Goal: Task Accomplishment & Management: Use online tool/utility

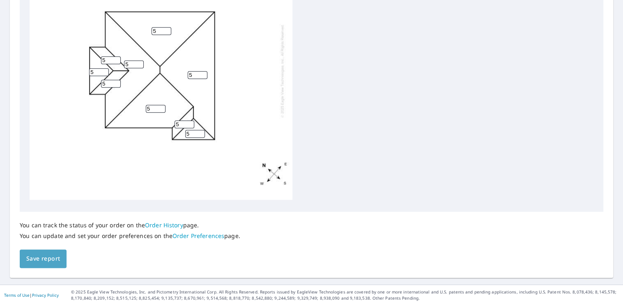
click at [53, 253] on span "Save report" at bounding box center [43, 258] width 34 height 10
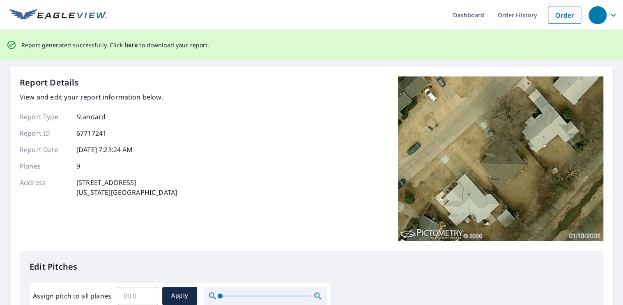
click at [125, 45] on span "here" at bounding box center [131, 45] width 14 height 10
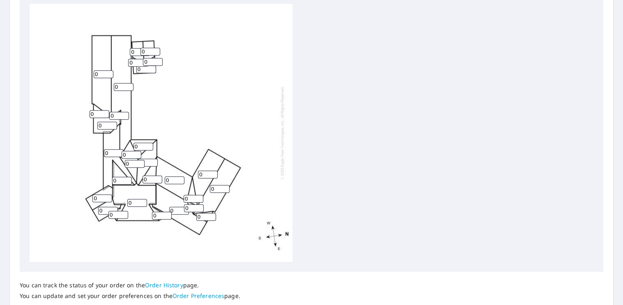
scroll to position [345, 0]
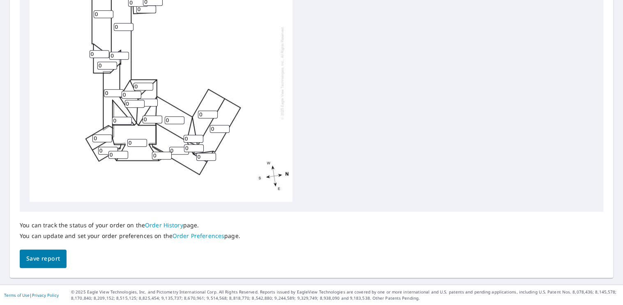
click at [39, 263] on span "Save report" at bounding box center [43, 258] width 34 height 10
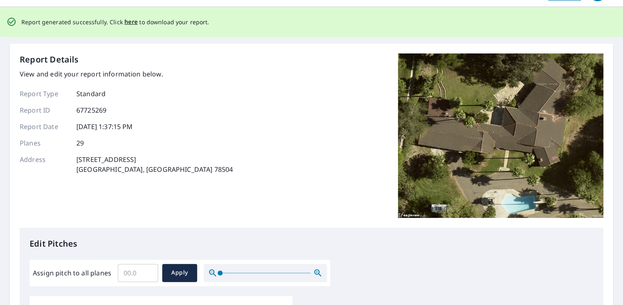
scroll to position [0, 0]
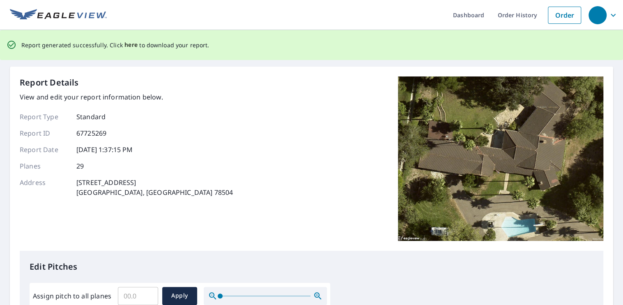
click at [131, 44] on span "here" at bounding box center [131, 45] width 14 height 10
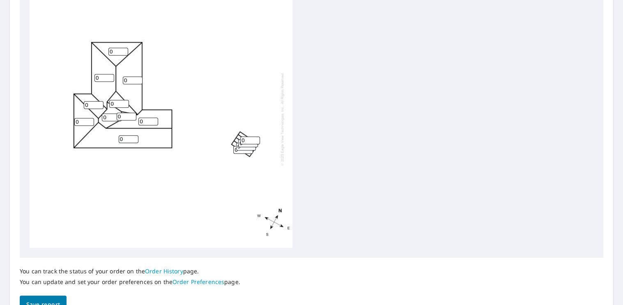
scroll to position [345, 0]
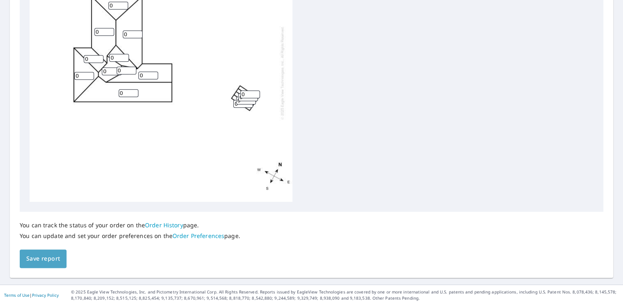
click at [36, 260] on span "Save report" at bounding box center [43, 258] width 34 height 10
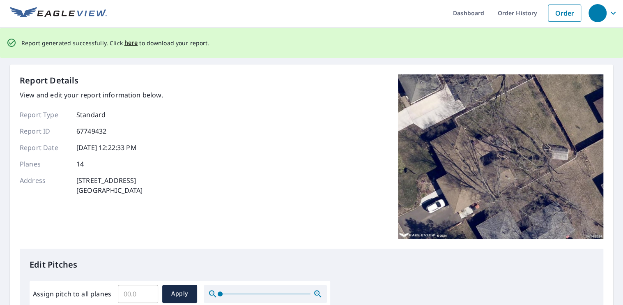
scroll to position [0, 0]
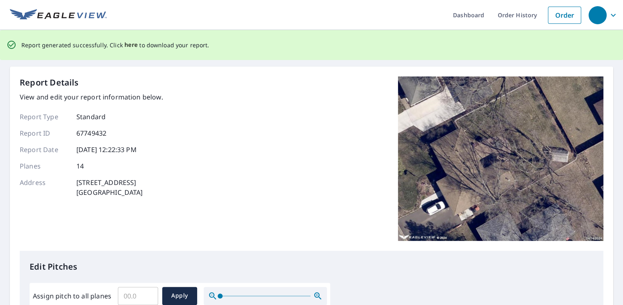
click at [126, 45] on span "here" at bounding box center [131, 45] width 14 height 10
